Goal: Task Accomplishment & Management: Manage account settings

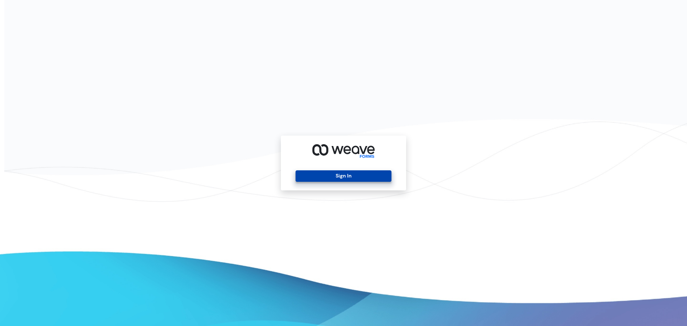
click at [358, 171] on button "Sign In" at bounding box center [344, 175] width 96 height 11
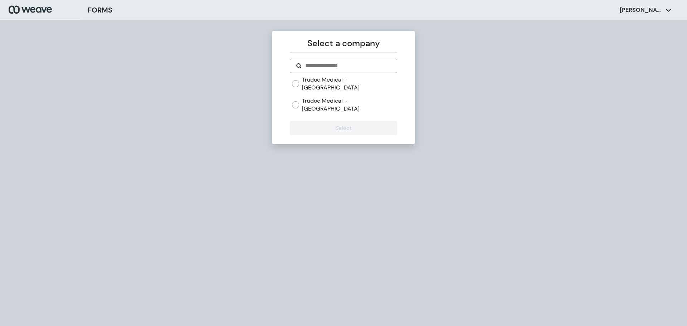
click at [321, 81] on label "Trudoc Medical - [GEOGRAPHIC_DATA]" at bounding box center [349, 83] width 95 height 15
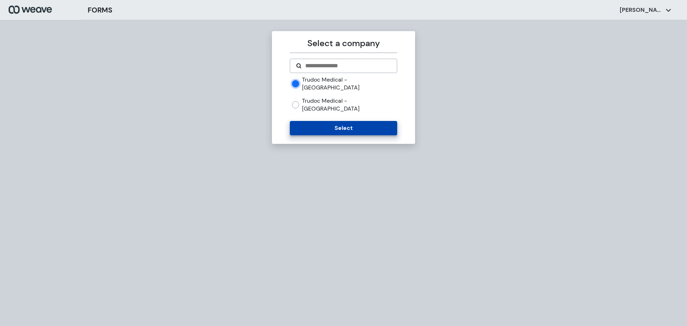
click at [324, 121] on button "Select" at bounding box center [343, 128] width 107 height 14
